Goal: Task Accomplishment & Management: Manage account settings

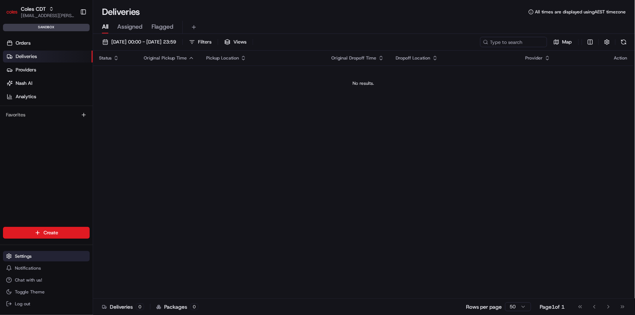
click at [41, 259] on button "Settings" at bounding box center [46, 256] width 87 height 10
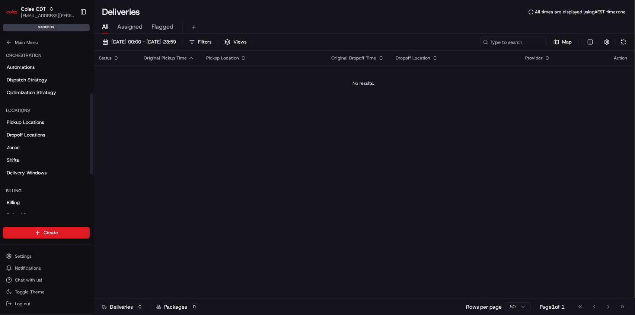
scroll to position [99, 0]
click at [34, 160] on link "Shifts" at bounding box center [46, 160] width 87 height 12
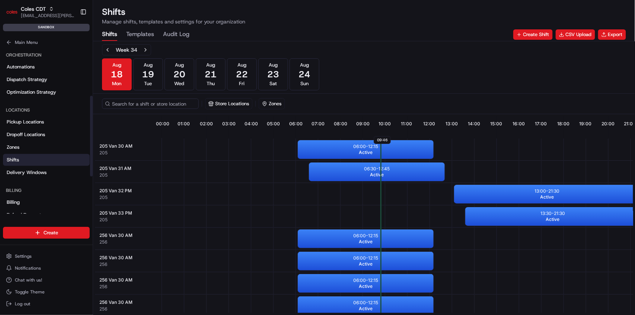
click at [184, 29] on Log "Audit Log" at bounding box center [176, 34] width 26 height 13
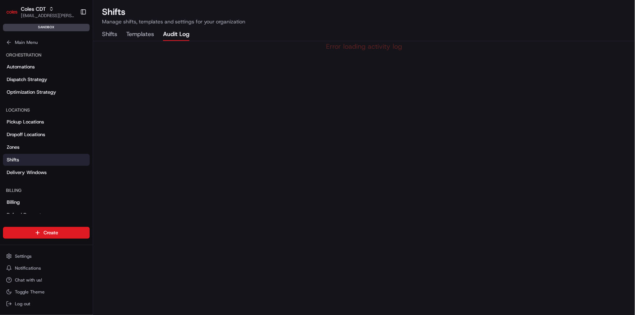
click at [184, 30] on Log "Audit Log" at bounding box center [176, 34] width 26 height 13
click at [284, 20] on div "Shifts Manage shifts, templates and settings for your organization" at bounding box center [364, 15] width 524 height 19
click at [92, 30] on div "Coles CDT heath.clarke@coles.com.au Toggle Sidebar sandbox" at bounding box center [46, 17] width 93 height 34
